Goal: Complete application form

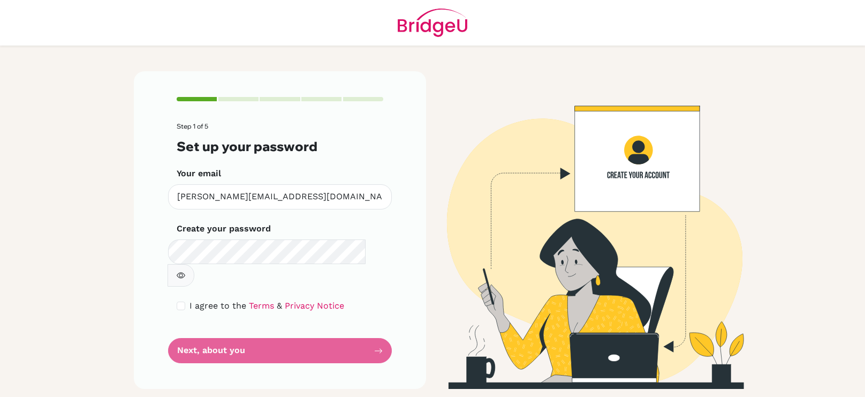
click at [185, 272] on icon "button" at bounding box center [181, 275] width 9 height 6
click at [307, 317] on form "Step 1 of 5 Set up your password Your email [PERSON_NAME][EMAIL_ADDRESS][DOMAIN…" at bounding box center [280, 243] width 207 height 240
click at [390, 329] on div "Step 1 of 5 Set up your password Your email [PERSON_NAME][EMAIL_ADDRESS][DOMAIN…" at bounding box center [280, 229] width 292 height 317
click at [371, 330] on form "Step 1 of 5 Set up your password Your email [PERSON_NAME][EMAIL_ADDRESS][DOMAIN…" at bounding box center [280, 243] width 207 height 240
click at [375, 329] on form "Step 1 of 5 Set up your password Your email [PERSON_NAME][EMAIL_ADDRESS][DOMAIN…" at bounding box center [280, 243] width 207 height 240
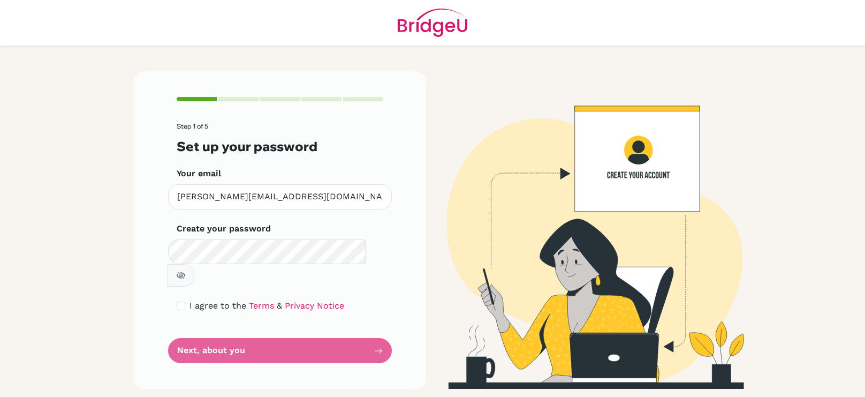
click at [377, 330] on form "Step 1 of 5 Set up your password Your email [PERSON_NAME][EMAIL_ADDRESS][DOMAIN…" at bounding box center [280, 243] width 207 height 240
click at [185, 299] on div "I agree to the Terms & Privacy Notice" at bounding box center [280, 305] width 207 height 13
click at [183, 301] on input "checkbox" at bounding box center [181, 305] width 9 height 9
checkbox input "true"
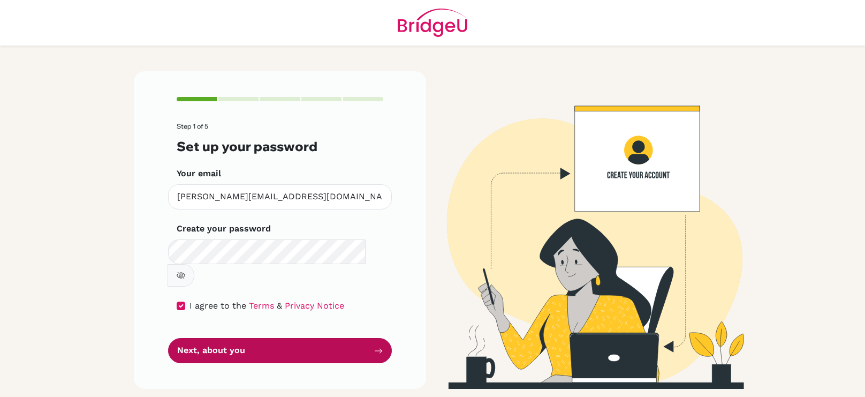
click at [216, 338] on button "Next, about you" at bounding box center [280, 350] width 224 height 25
